Goal: Use online tool/utility: Utilize a website feature to perform a specific function

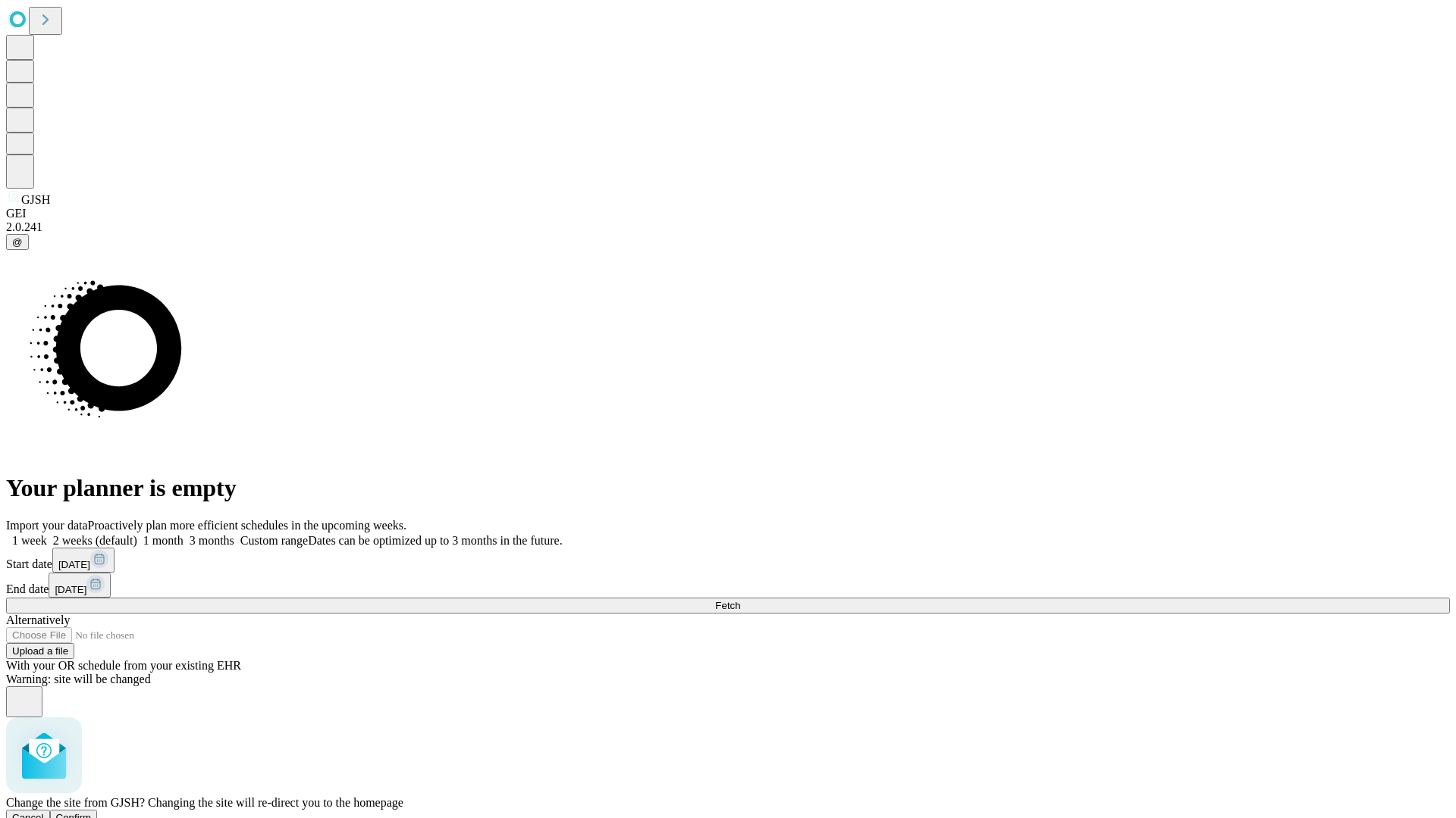
click at [92, 813] on span "Confirm" at bounding box center [74, 818] width 36 height 12
click at [138, 534] on label "2 weeks (default)" at bounding box center [92, 540] width 90 height 13
click at [740, 600] on span "Fetch" at bounding box center [728, 606] width 25 height 12
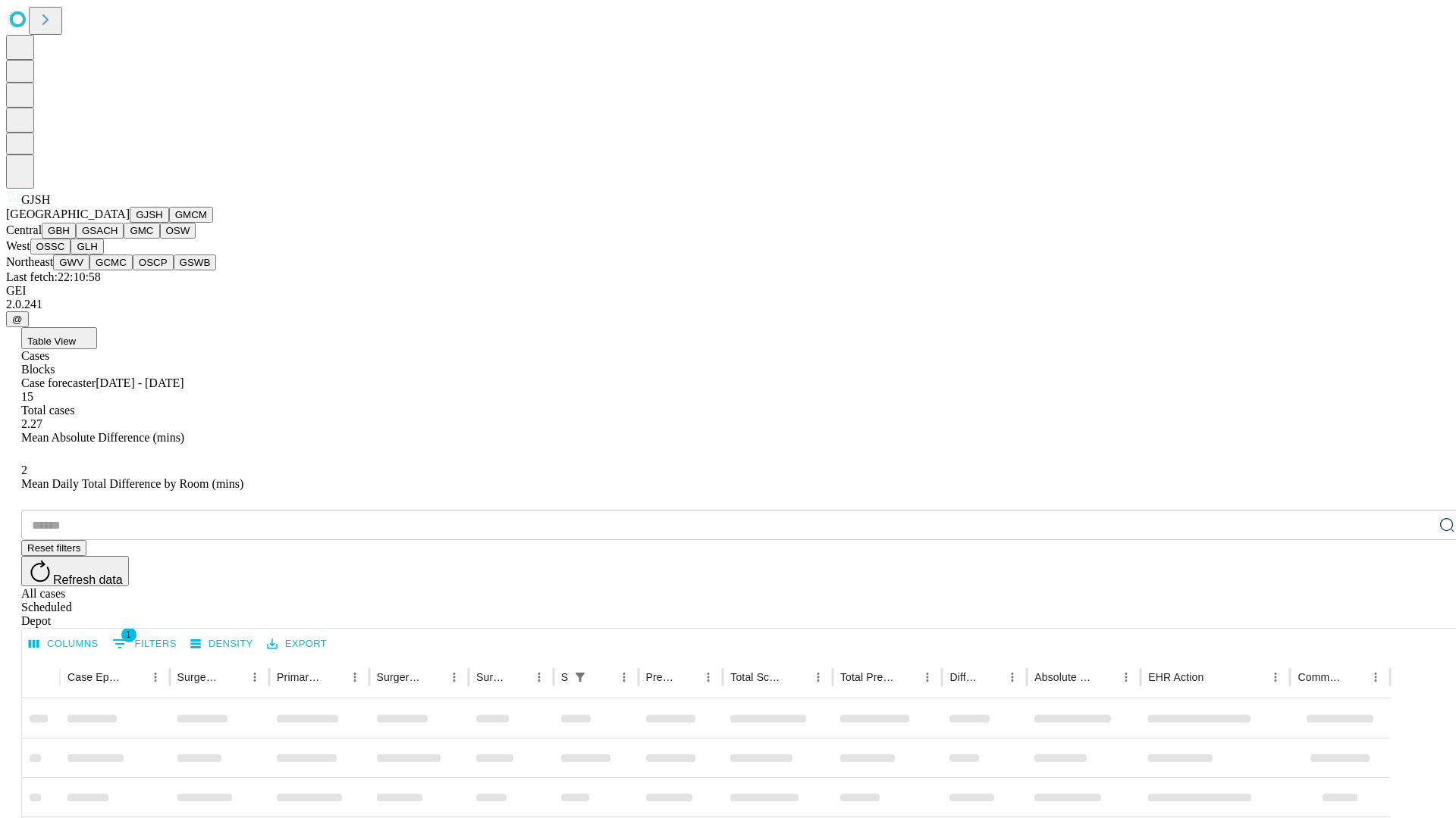
click at [169, 223] on button "GMCM" at bounding box center [191, 215] width 44 height 16
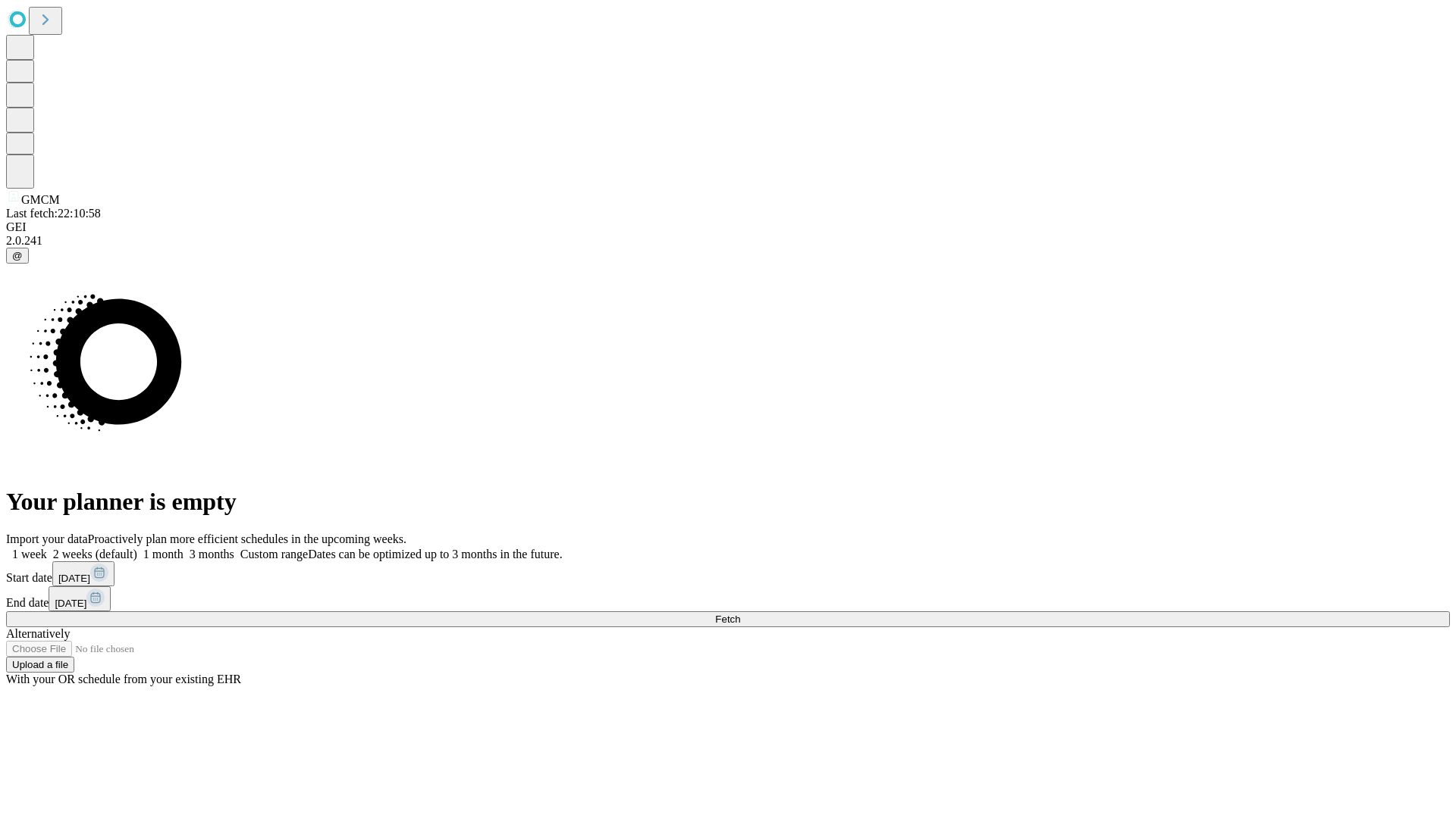
click at [138, 547] on label "2 weeks (default)" at bounding box center [92, 554] width 90 height 13
click at [740, 614] on span "Fetch" at bounding box center [728, 619] width 25 height 12
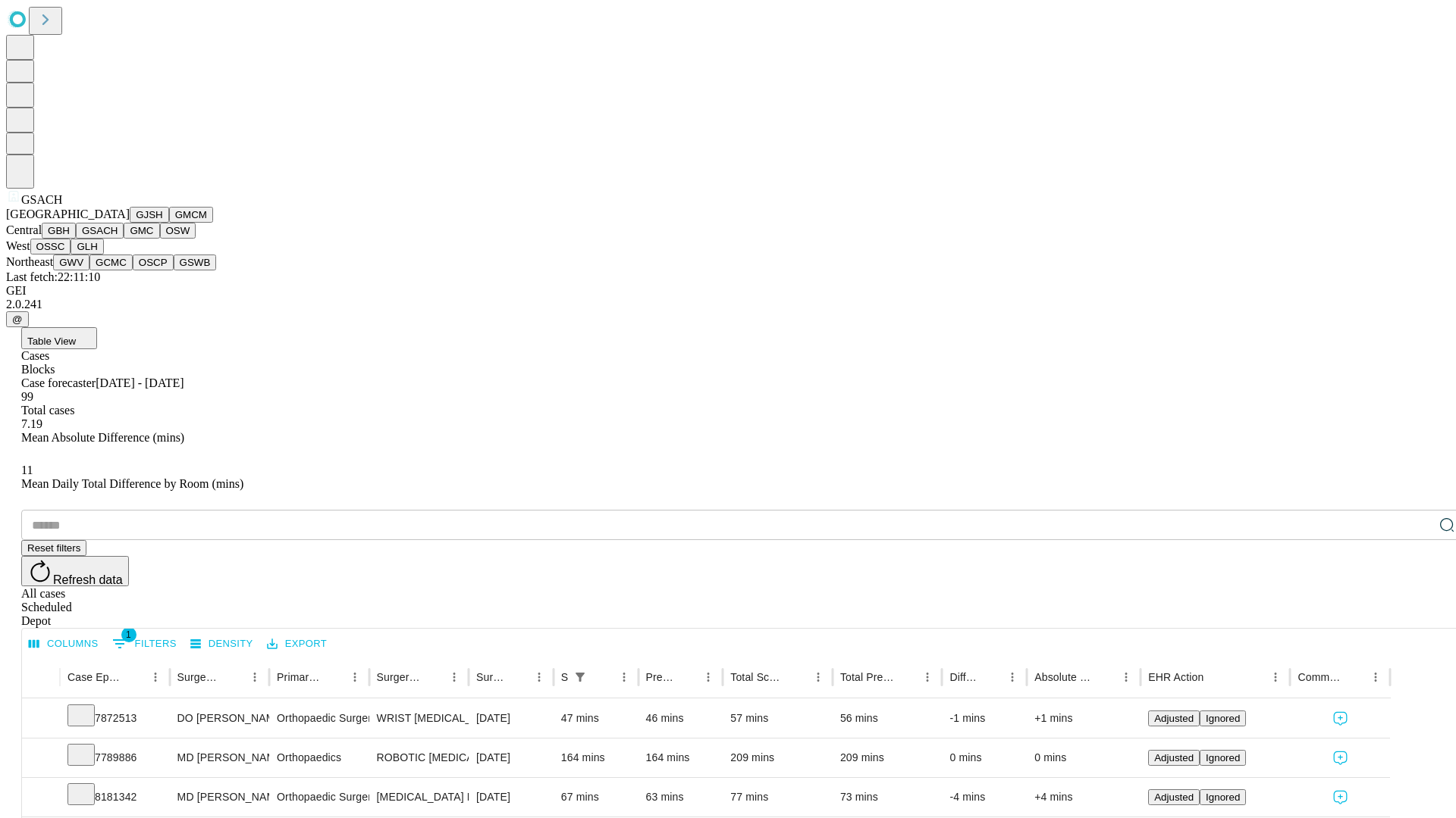
click at [123, 239] on button "GMC" at bounding box center [141, 231] width 36 height 16
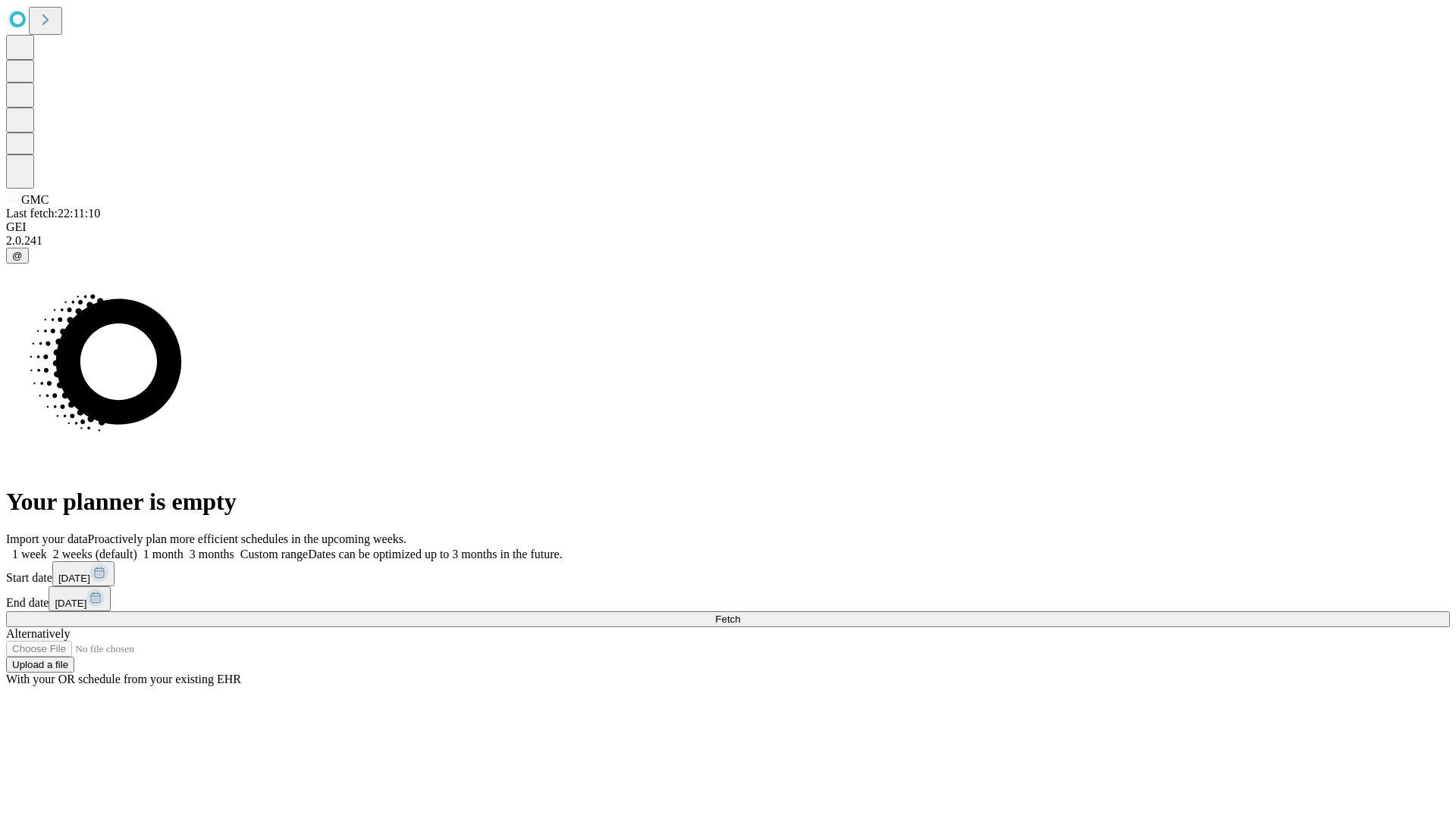
click at [138, 547] on label "2 weeks (default)" at bounding box center [92, 554] width 90 height 13
click at [740, 614] on span "Fetch" at bounding box center [728, 619] width 25 height 12
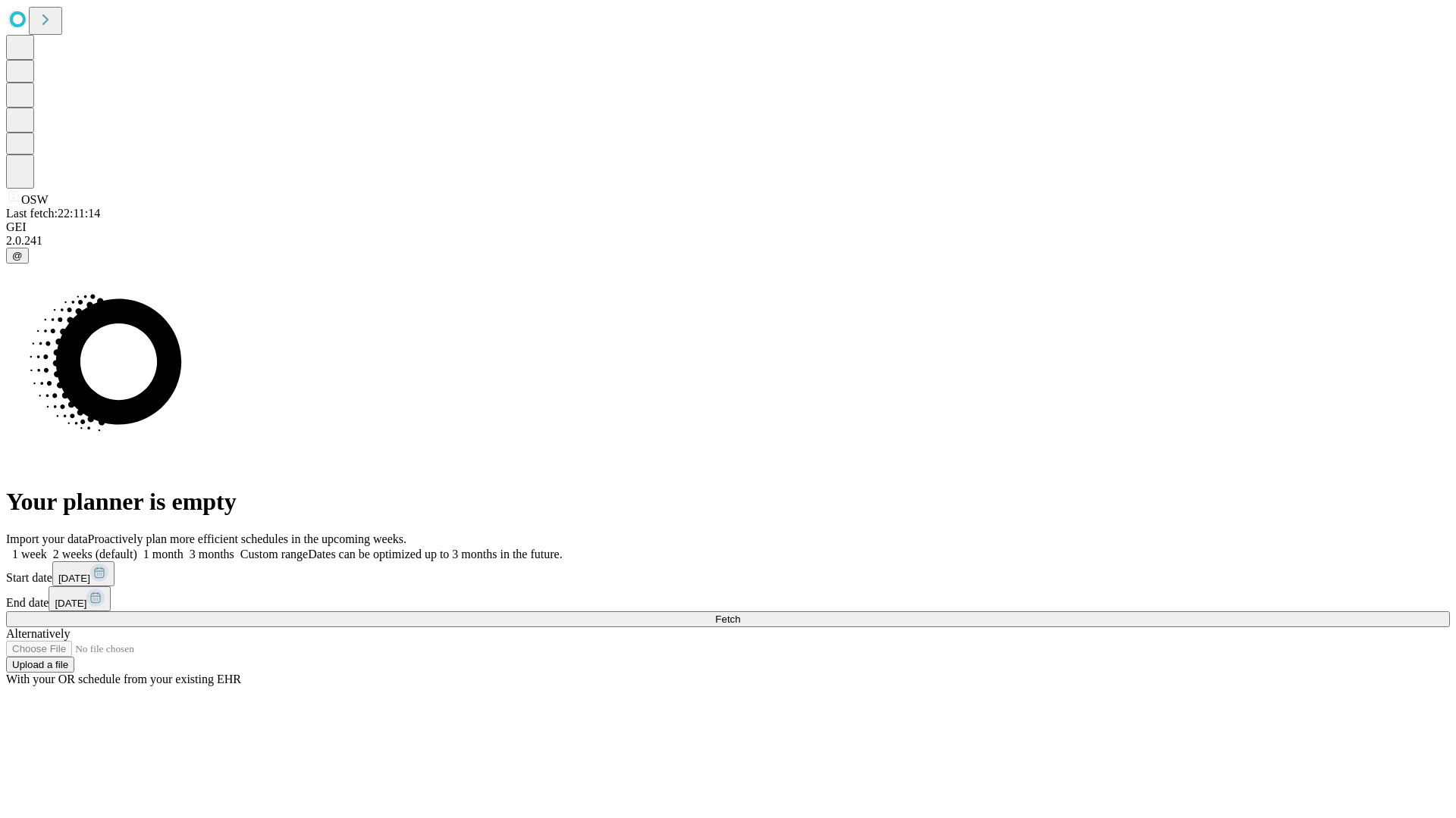
click at [138, 547] on label "2 weeks (default)" at bounding box center [92, 554] width 90 height 13
click at [740, 614] on span "Fetch" at bounding box center [728, 619] width 25 height 12
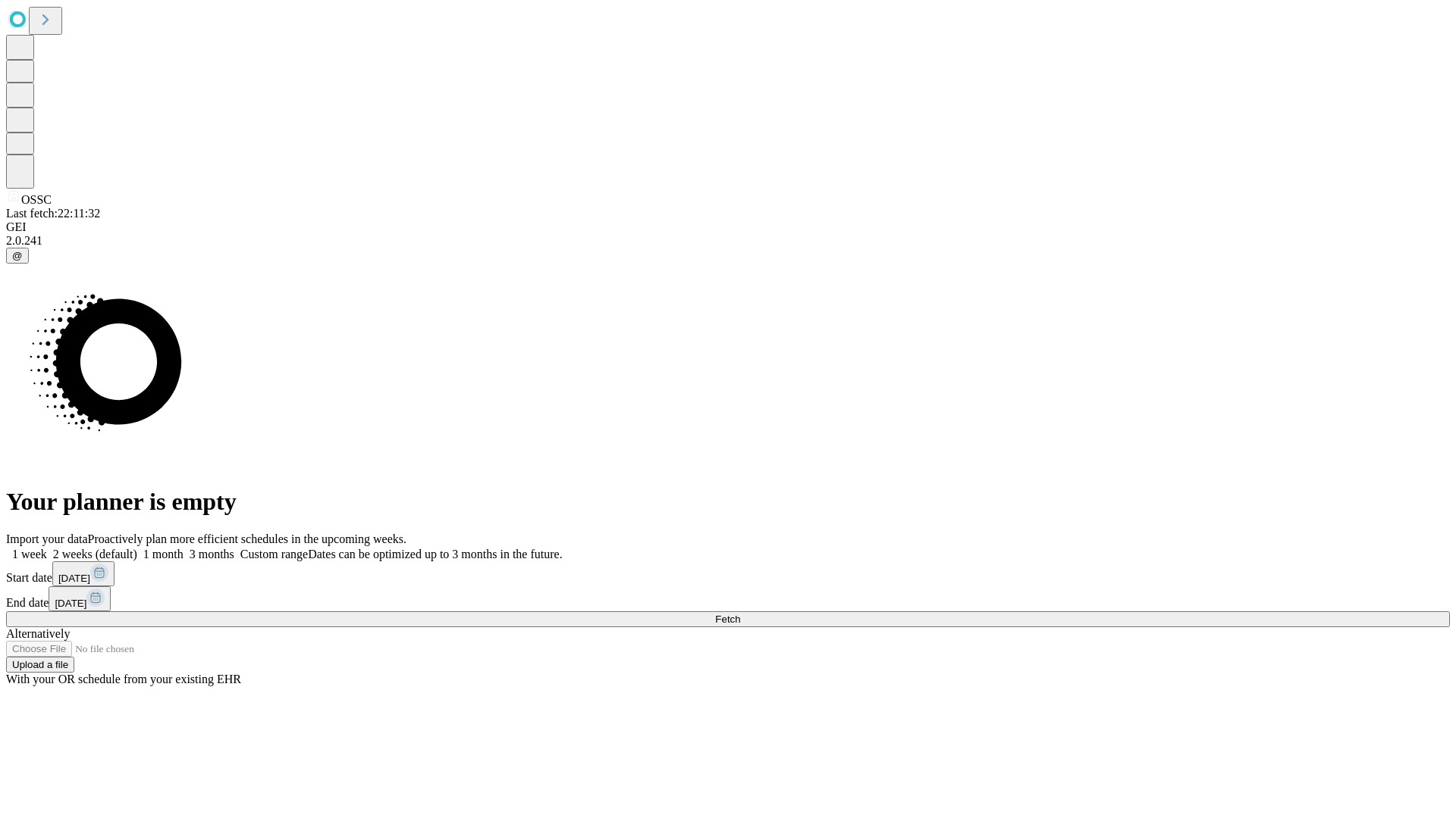
click at [138, 547] on label "2 weeks (default)" at bounding box center [92, 554] width 90 height 13
click at [740, 614] on span "Fetch" at bounding box center [728, 619] width 25 height 12
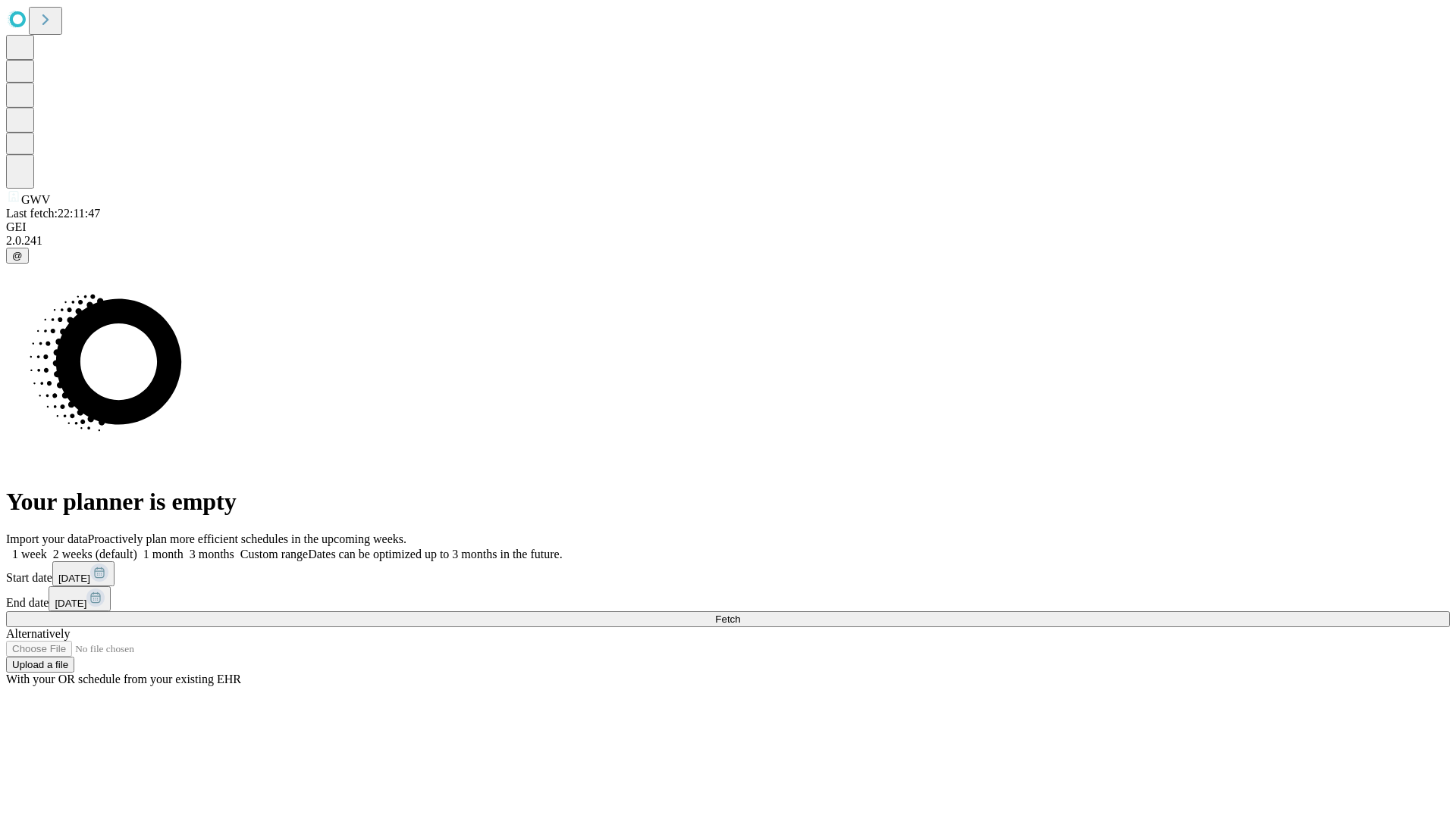
click at [138, 547] on label "2 weeks (default)" at bounding box center [92, 554] width 90 height 13
click at [740, 614] on span "Fetch" at bounding box center [728, 619] width 25 height 12
